Goal: Learn about a topic

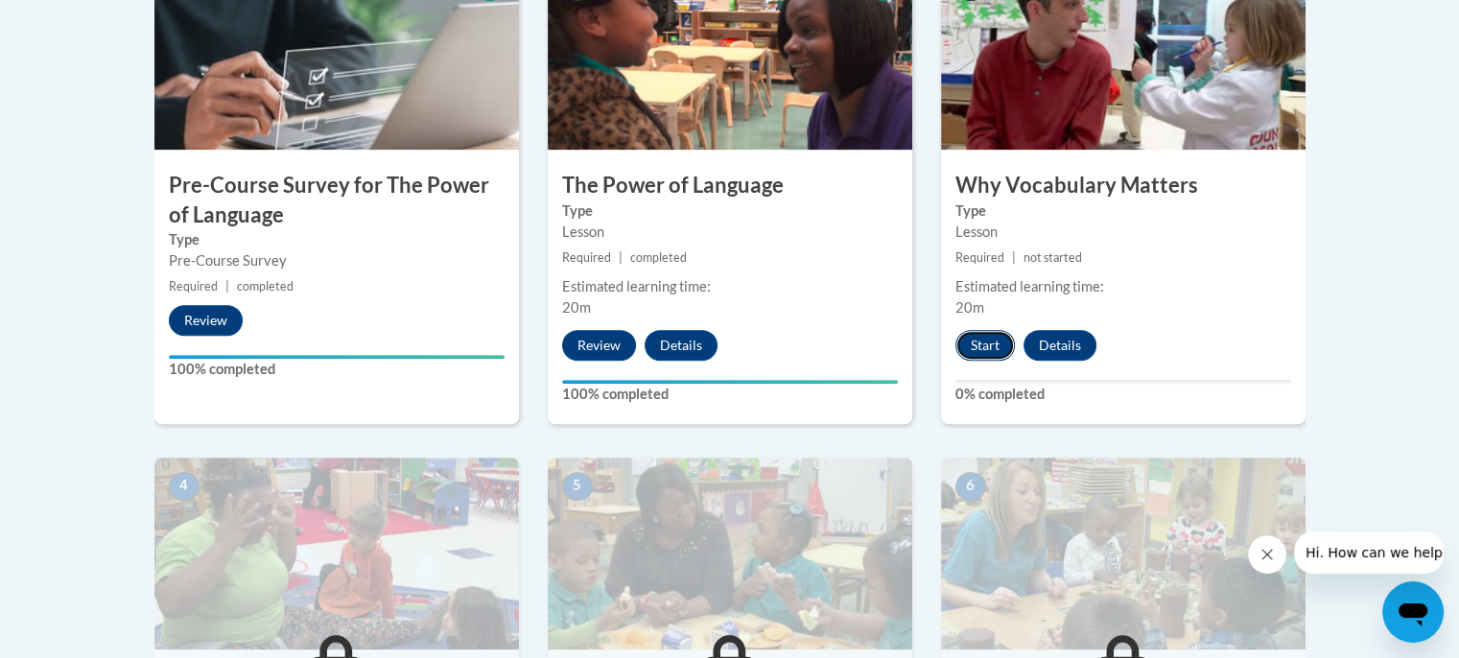
click at [995, 347] on button "Start" at bounding box center [985, 345] width 59 height 31
